Goal: Task Accomplishment & Management: Complete application form

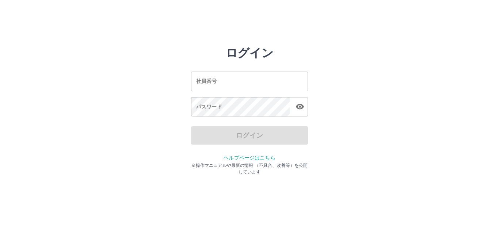
drag, startPoint x: 222, startPoint y: 130, endPoint x: 219, endPoint y: 127, distance: 4.4
drag, startPoint x: 219, startPoint y: 127, endPoint x: 413, endPoint y: 129, distance: 193.9
click at [413, 129] on div "ログイン 社員番号 社員番号 パスワード パスワード ログイン ヘルプページはこちら ※操作マニュアルや最新の情報 （不具合、改善等）を公開しています" at bounding box center [249, 104] width 438 height 117
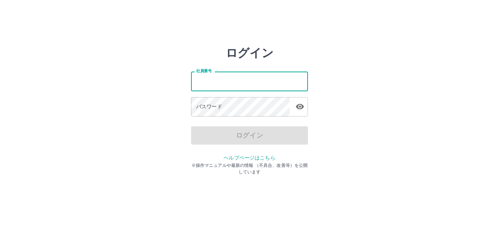
click at [267, 88] on input "社員番号" at bounding box center [249, 81] width 117 height 19
type input "*******"
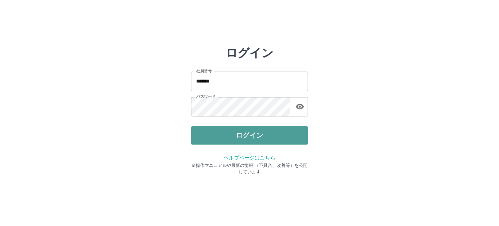
click at [248, 134] on button "ログイン" at bounding box center [249, 135] width 117 height 18
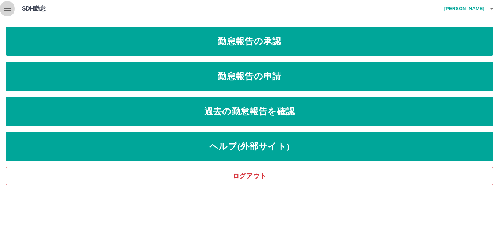
click at [4, 7] on icon "button" at bounding box center [7, 8] width 9 height 9
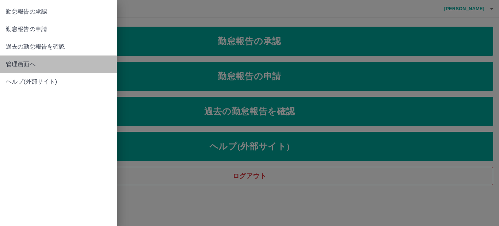
click at [18, 62] on span "管理画面へ" at bounding box center [58, 64] width 105 height 9
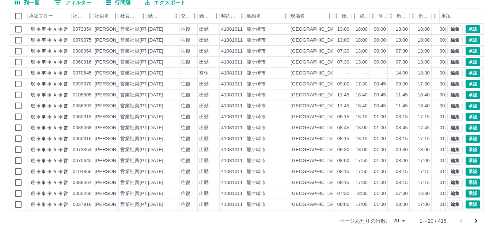
scroll to position [83, 0]
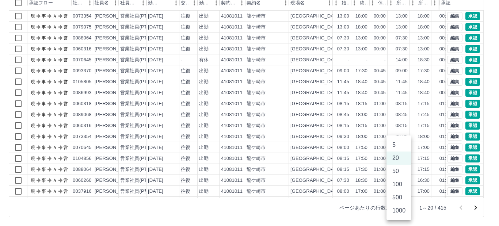
click at [404, 209] on body "SDH勤怠 [PERSON_NAME] 勤務実績承認 前月 [DATE] 次月 今月 月選択 承認モード 削除モード 一括承認 列一覧 0 フィルター 行間隔…" at bounding box center [249, 71] width 499 height 309
click at [395, 198] on li "500" at bounding box center [398, 197] width 25 height 13
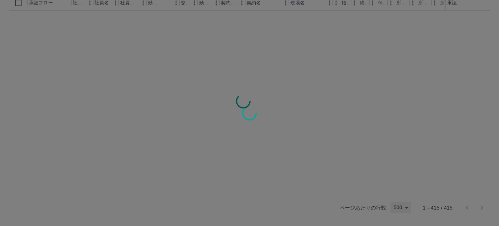
type input "***"
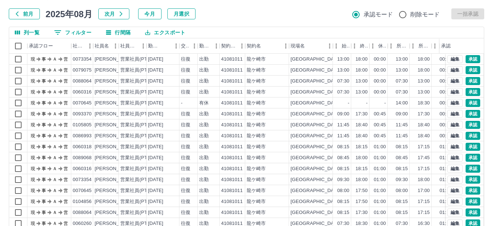
scroll to position [0, 0]
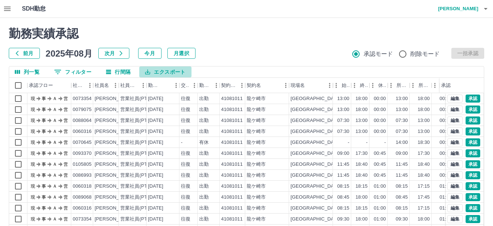
click at [163, 73] on button "エクスポート" at bounding box center [165, 71] width 52 height 11
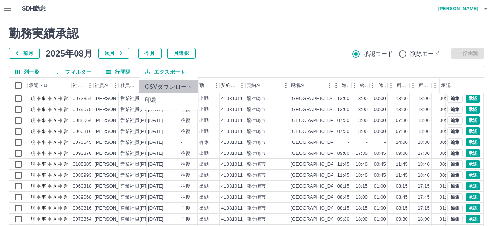
click at [166, 87] on li "CSVダウンロード" at bounding box center [168, 86] width 59 height 13
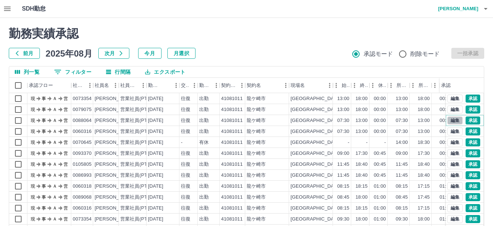
click at [447, 119] on button "編集" at bounding box center [454, 121] width 15 height 8
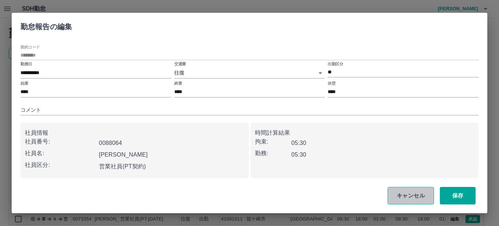
click at [413, 195] on button "キャンセル" at bounding box center [411, 196] width 46 height 18
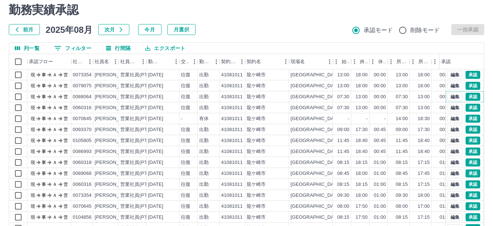
scroll to position [37, 0]
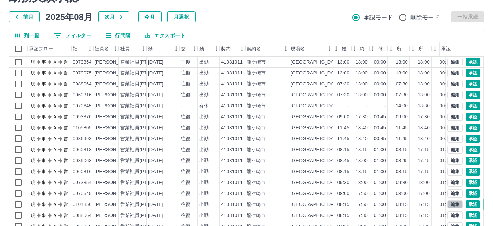
drag, startPoint x: 450, startPoint y: 203, endPoint x: 446, endPoint y: 204, distance: 4.0
click at [447, 204] on button "編集" at bounding box center [454, 205] width 15 height 8
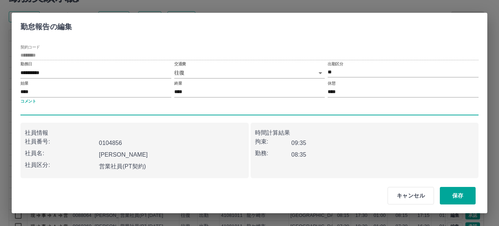
click at [60, 107] on input "コメント" at bounding box center [249, 110] width 458 height 11
click at [50, 110] on input "**********" at bounding box center [249, 110] width 458 height 11
click at [46, 110] on input "**********" at bounding box center [249, 110] width 458 height 11
type input "**********"
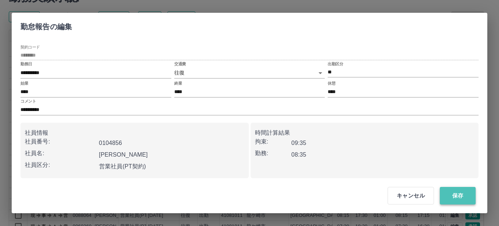
click at [453, 193] on button "保存" at bounding box center [458, 196] width 36 height 18
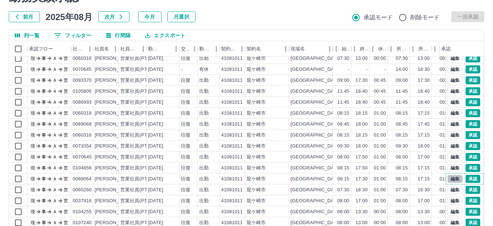
click at [447, 177] on button "編集" at bounding box center [454, 179] width 15 height 8
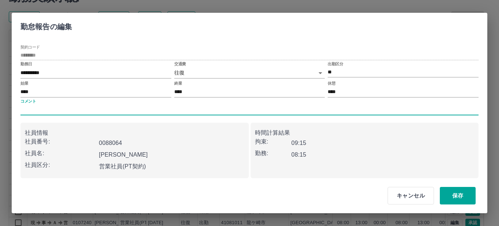
click at [60, 109] on input "コメント" at bounding box center [249, 110] width 458 height 11
type input "**********"
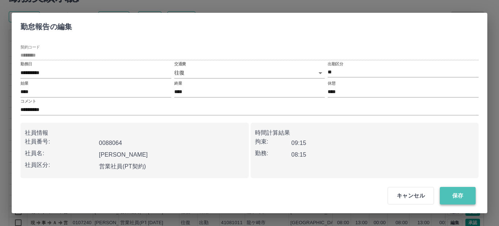
click at [455, 197] on button "保存" at bounding box center [458, 196] width 36 height 18
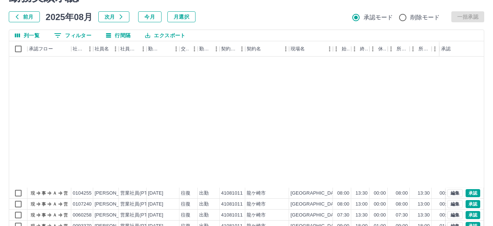
scroll to position [219, 0]
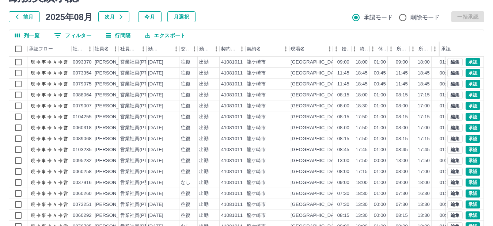
click at [275, 20] on div "前月 2025年08月 次月 今月 月選択 承認モード 削除モード 一括承認" at bounding box center [246, 16] width 475 height 11
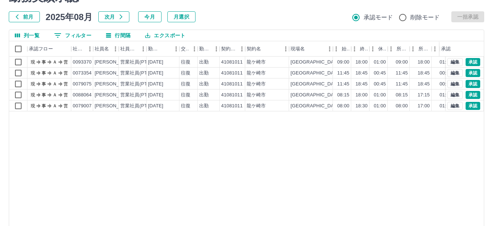
scroll to position [0, 0]
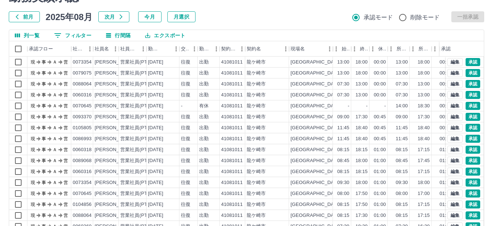
click at [245, 15] on div "前月 2025年08月 次月 今月 月選択 承認モード 削除モード 一括承認" at bounding box center [246, 16] width 475 height 11
click at [242, 14] on div "前月 2025年08月 次月 今月 月選択 承認モード 削除モード 一括承認" at bounding box center [246, 16] width 475 height 11
drag, startPoint x: 267, startPoint y: 18, endPoint x: 248, endPoint y: 23, distance: 19.0
click at [266, 18] on div "前月 2025年08月 次月 今月 月選択 承認モード 削除モード 一括承認" at bounding box center [246, 16] width 475 height 11
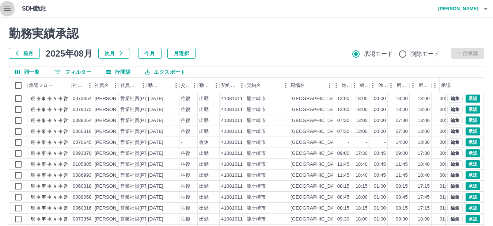
click at [4, 8] on icon "button" at bounding box center [7, 8] width 9 height 9
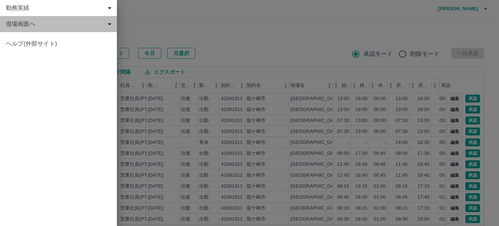
click at [23, 24] on span "現場画面へ" at bounding box center [60, 24] width 108 height 9
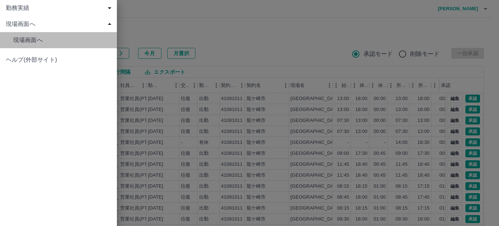
click at [25, 37] on span "現場画面へ" at bounding box center [62, 40] width 98 height 9
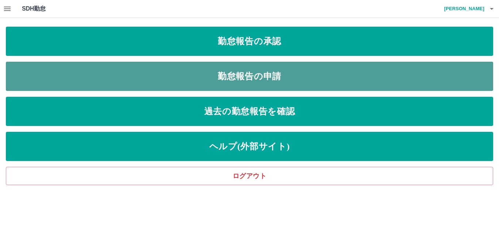
click at [234, 77] on link "勤怠報告の申請" at bounding box center [249, 76] width 487 height 29
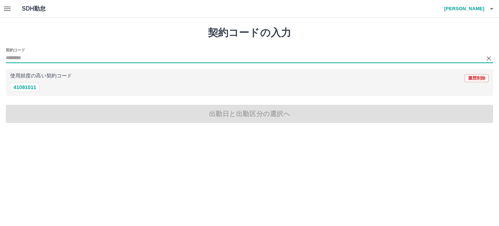
click at [14, 56] on input "契約コード" at bounding box center [244, 58] width 476 height 9
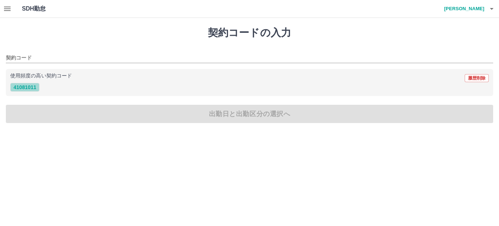
click at [26, 88] on button "41081011" at bounding box center [24, 87] width 29 height 9
type input "********"
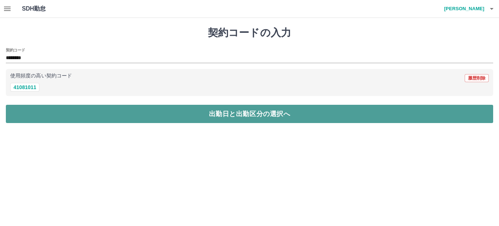
click at [67, 116] on button "出勤日と出勤区分の選択へ" at bounding box center [249, 114] width 487 height 18
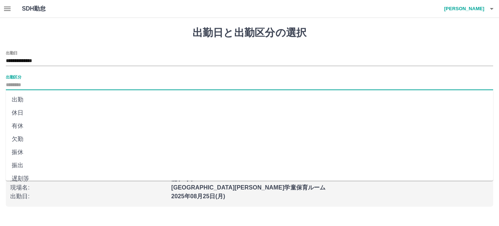
click at [25, 85] on input "出勤区分" at bounding box center [249, 85] width 487 height 9
click at [17, 100] on li "出勤" at bounding box center [249, 99] width 487 height 13
type input "**"
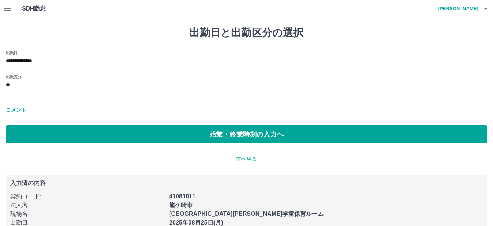
click at [25, 111] on input "コメント" at bounding box center [246, 110] width 481 height 11
drag, startPoint x: 38, startPoint y: 109, endPoint x: 32, endPoint y: 110, distance: 5.9
click at [32, 110] on input "**********" at bounding box center [246, 110] width 481 height 11
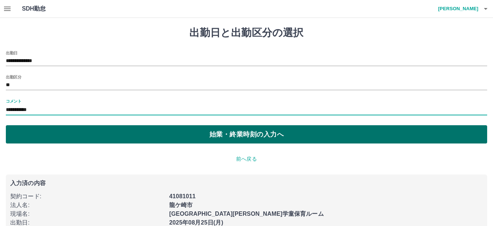
type input "**********"
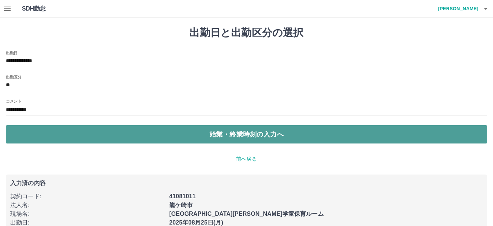
click at [231, 131] on button "始業・終業時刻の入力へ" at bounding box center [246, 134] width 481 height 18
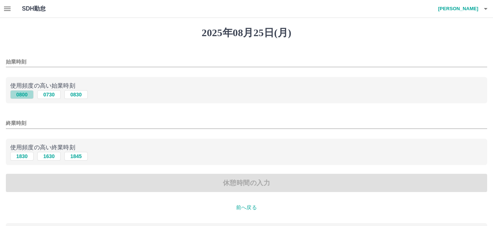
click at [20, 94] on button "0800" at bounding box center [21, 94] width 23 height 9
type input "****"
click at [75, 158] on button "1845" at bounding box center [75, 156] width 23 height 9
type input "****"
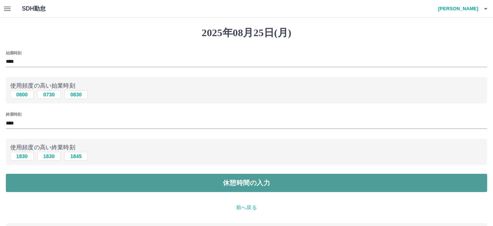
click at [156, 183] on button "休憩時間の入力" at bounding box center [246, 183] width 481 height 18
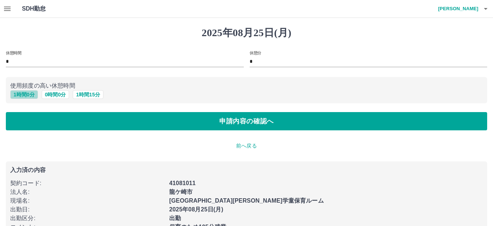
click at [20, 92] on button "1 時間 0 分" at bounding box center [24, 94] width 28 height 9
type input "*"
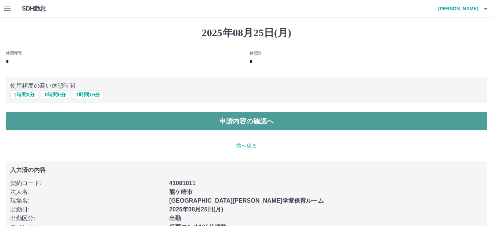
click at [245, 122] on button "申請内容の確認へ" at bounding box center [246, 121] width 481 height 18
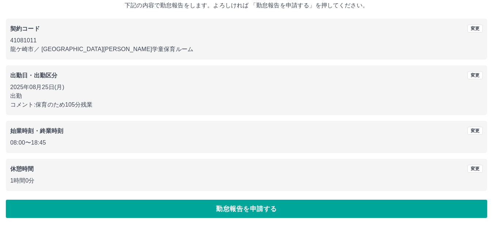
scroll to position [47, 0]
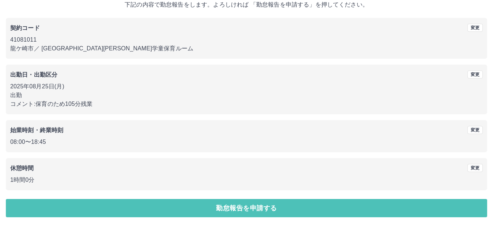
click at [251, 209] on button "勤怠報告を申請する" at bounding box center [246, 208] width 481 height 18
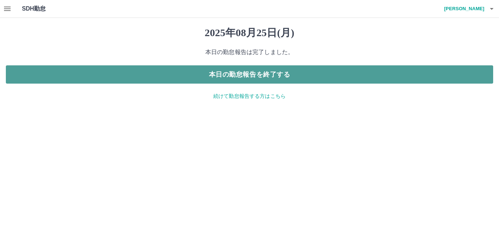
click at [245, 77] on button "本日の勤怠報告を終了する" at bounding box center [249, 74] width 487 height 18
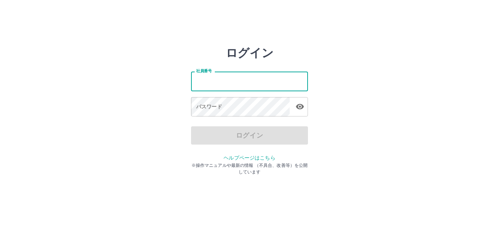
click at [259, 83] on input "社員番号" at bounding box center [249, 81] width 117 height 19
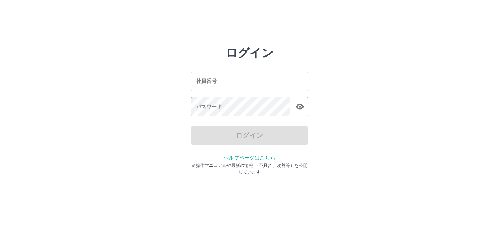
click at [351, 58] on div "ログイン 社員番号 社員番号 パスワード パスワード ログイン ヘルプページはこちら ※操作マニュアルや最新の情報 （不具合、改善等）を公開しています" at bounding box center [249, 104] width 438 height 117
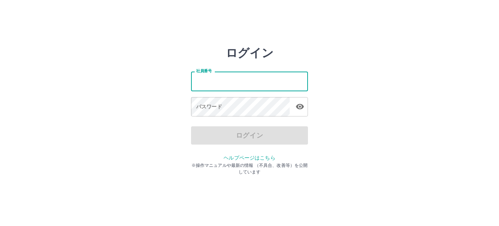
click at [232, 79] on input "社員番号" at bounding box center [249, 81] width 117 height 19
click at [232, 80] on input "社員番号" at bounding box center [249, 81] width 117 height 19
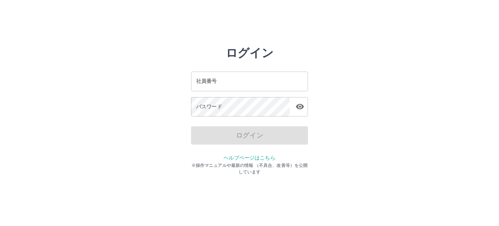
click at [164, 80] on div "ログイン 社員番号 社員番号 パスワード パスワード ログイン ヘルプページはこちら ※操作マニュアルや最新の情報 （不具合、改善等）を公開しています" at bounding box center [249, 104] width 438 height 117
click at [327, 103] on div "ログイン 社員番号 社員番号 パスワード パスワード ログイン ヘルプページはこちら ※操作マニュアルや最新の情報 （不具合、改善等）を公開しています" at bounding box center [249, 104] width 438 height 117
